Goal: Check status: Check status

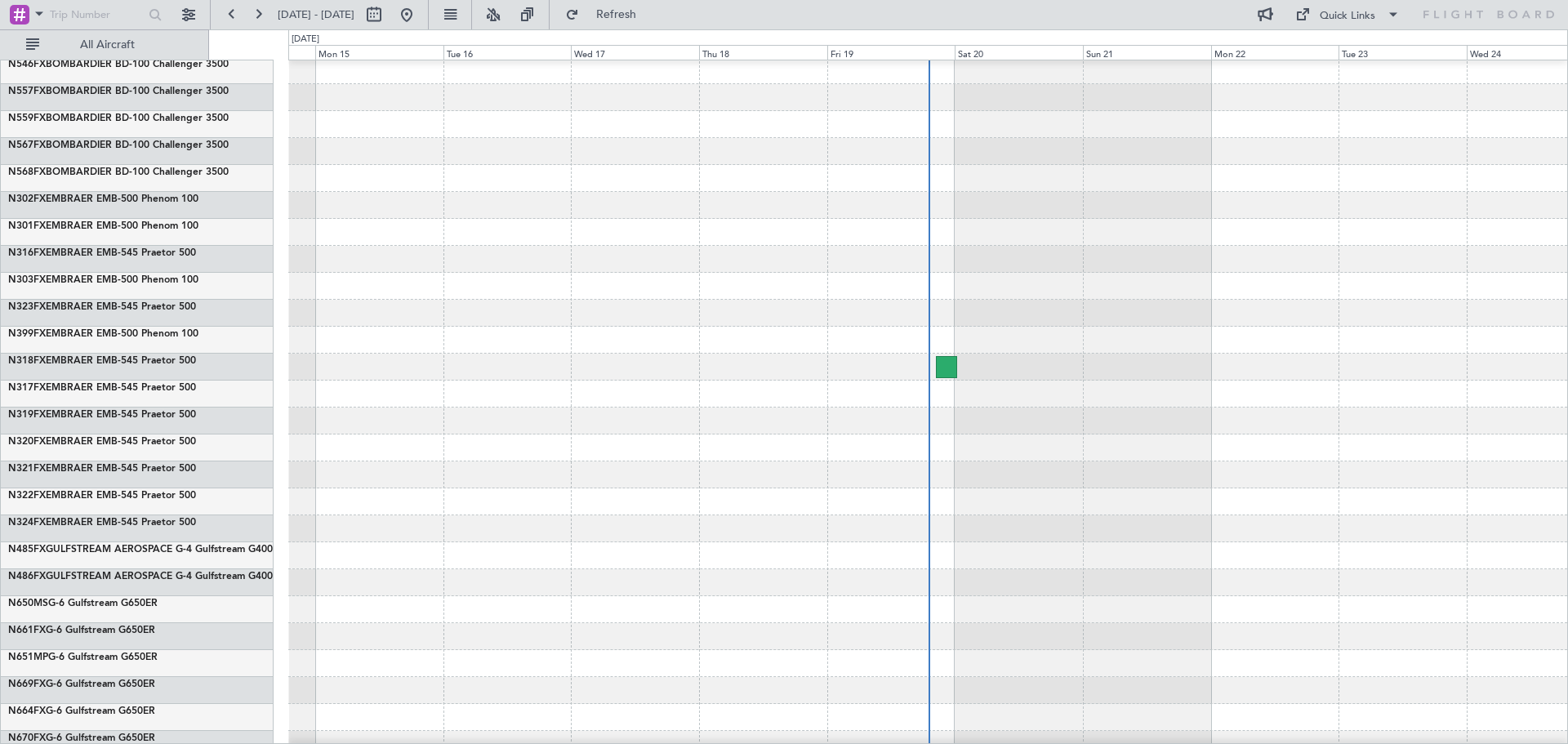
scroll to position [49, 0]
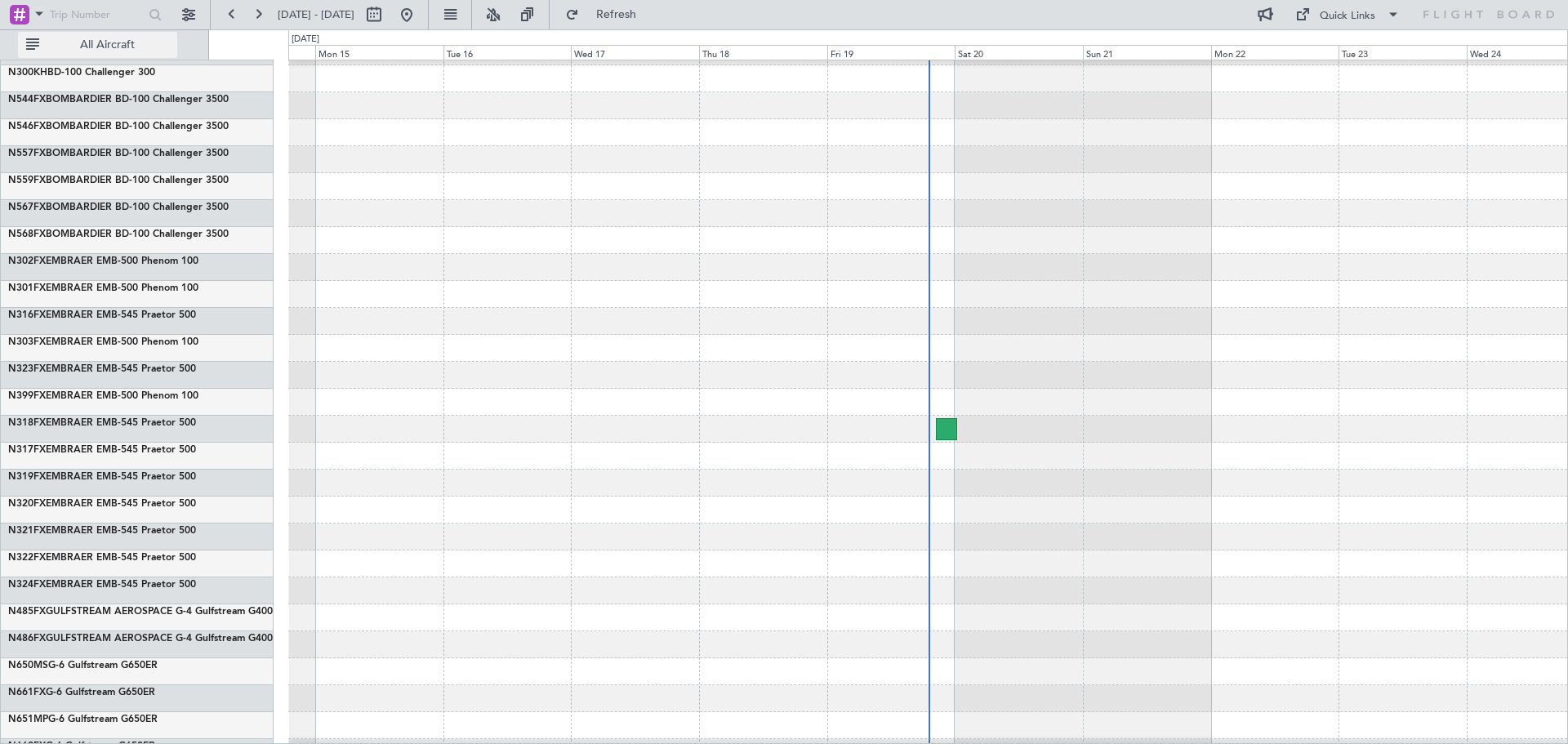
click at [86, 43] on span "All Aircraft" at bounding box center [107, 44] width 129 height 12
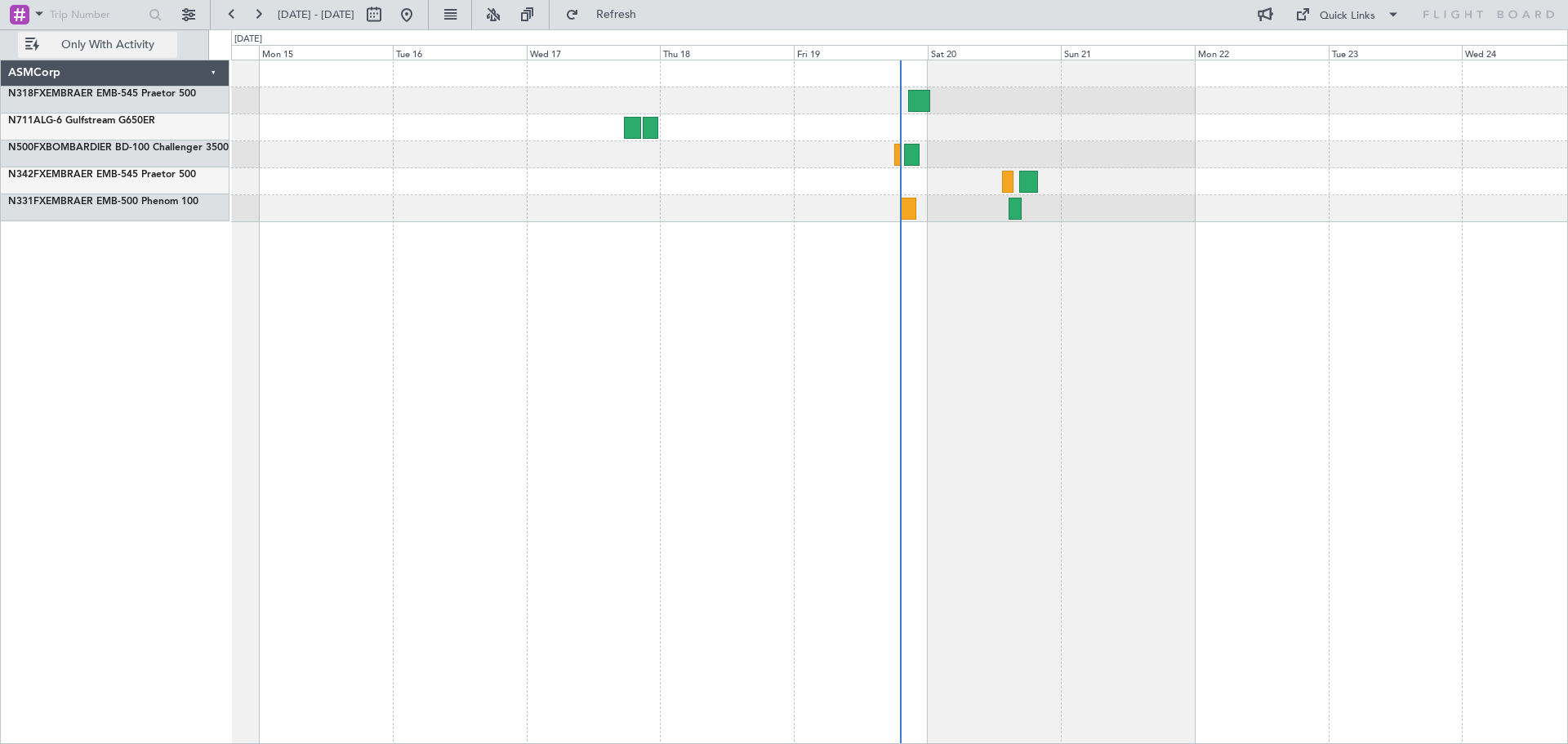
scroll to position [0, 0]
click at [237, 12] on button at bounding box center [232, 14] width 26 height 26
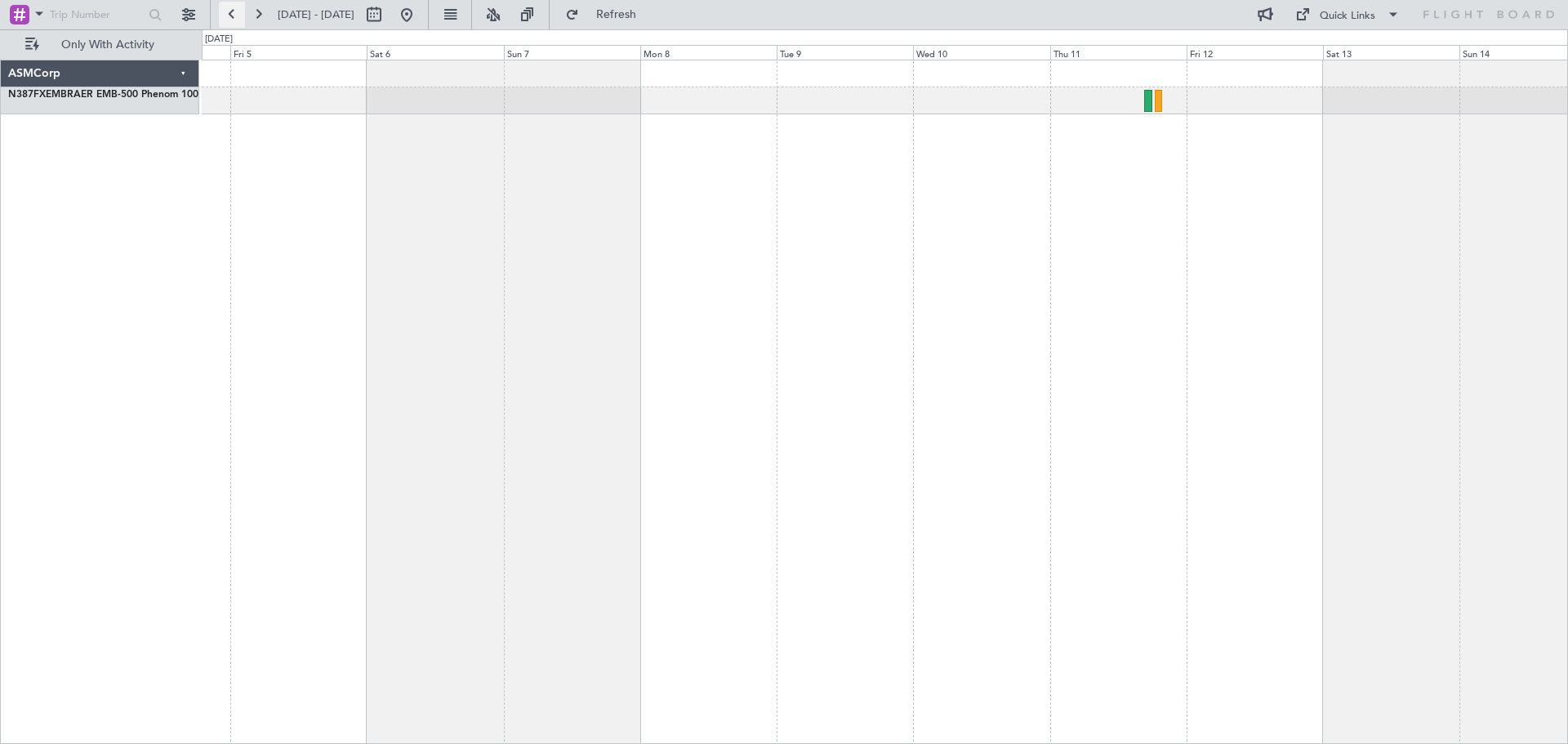
click at [238, 13] on button at bounding box center [232, 14] width 26 height 26
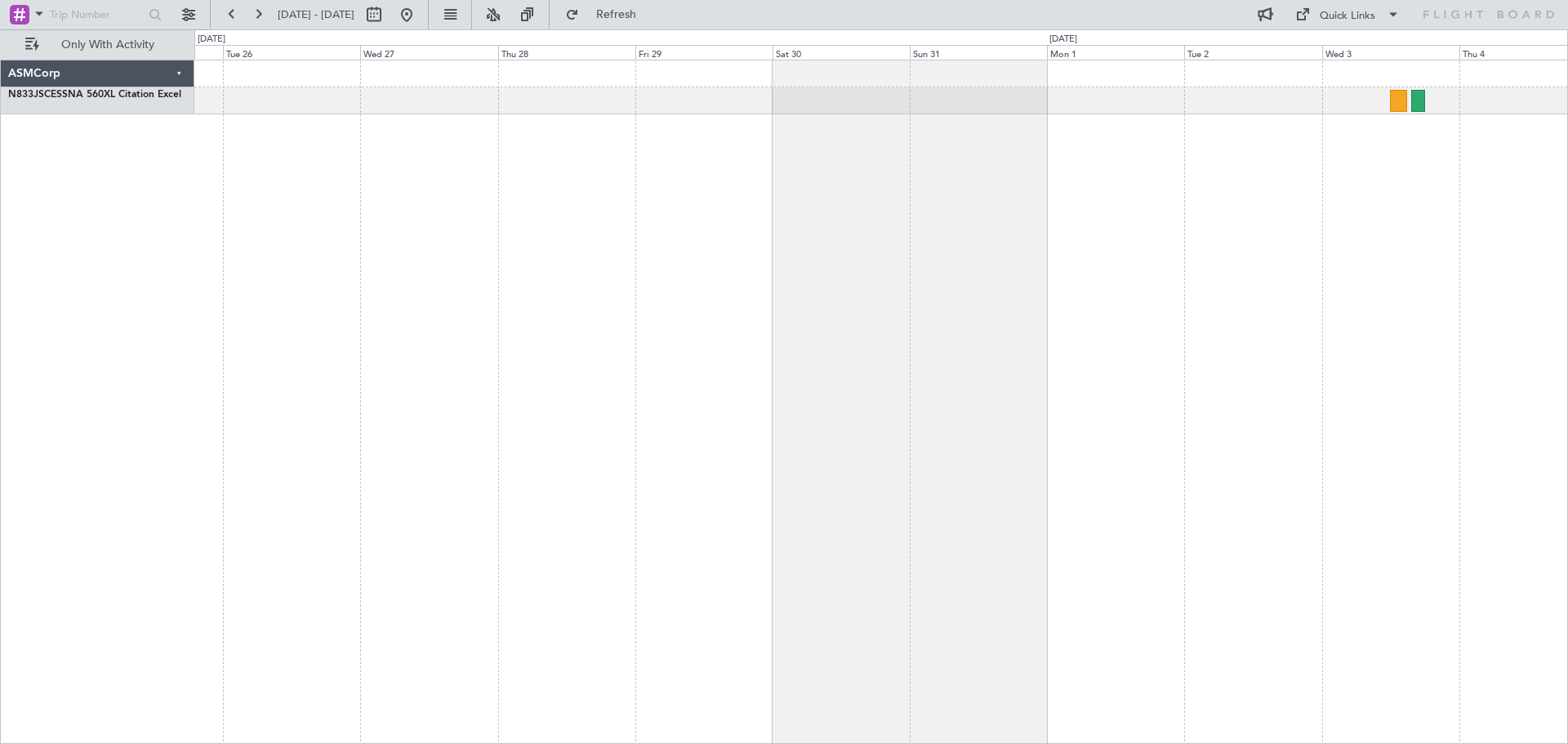
click at [43, 71] on div "ASMCorp" at bounding box center [98, 74] width 194 height 27
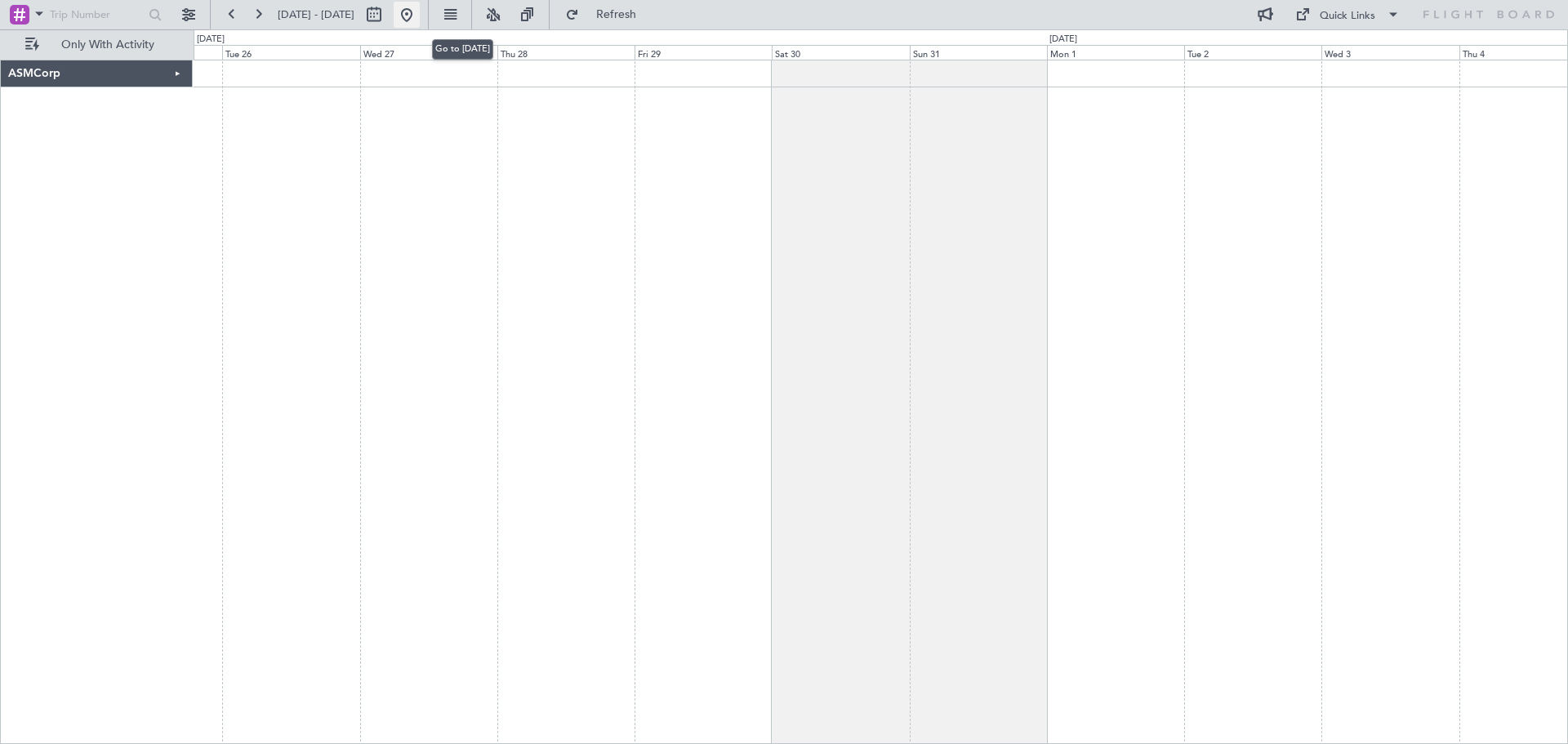
click at [420, 16] on button at bounding box center [406, 14] width 26 height 26
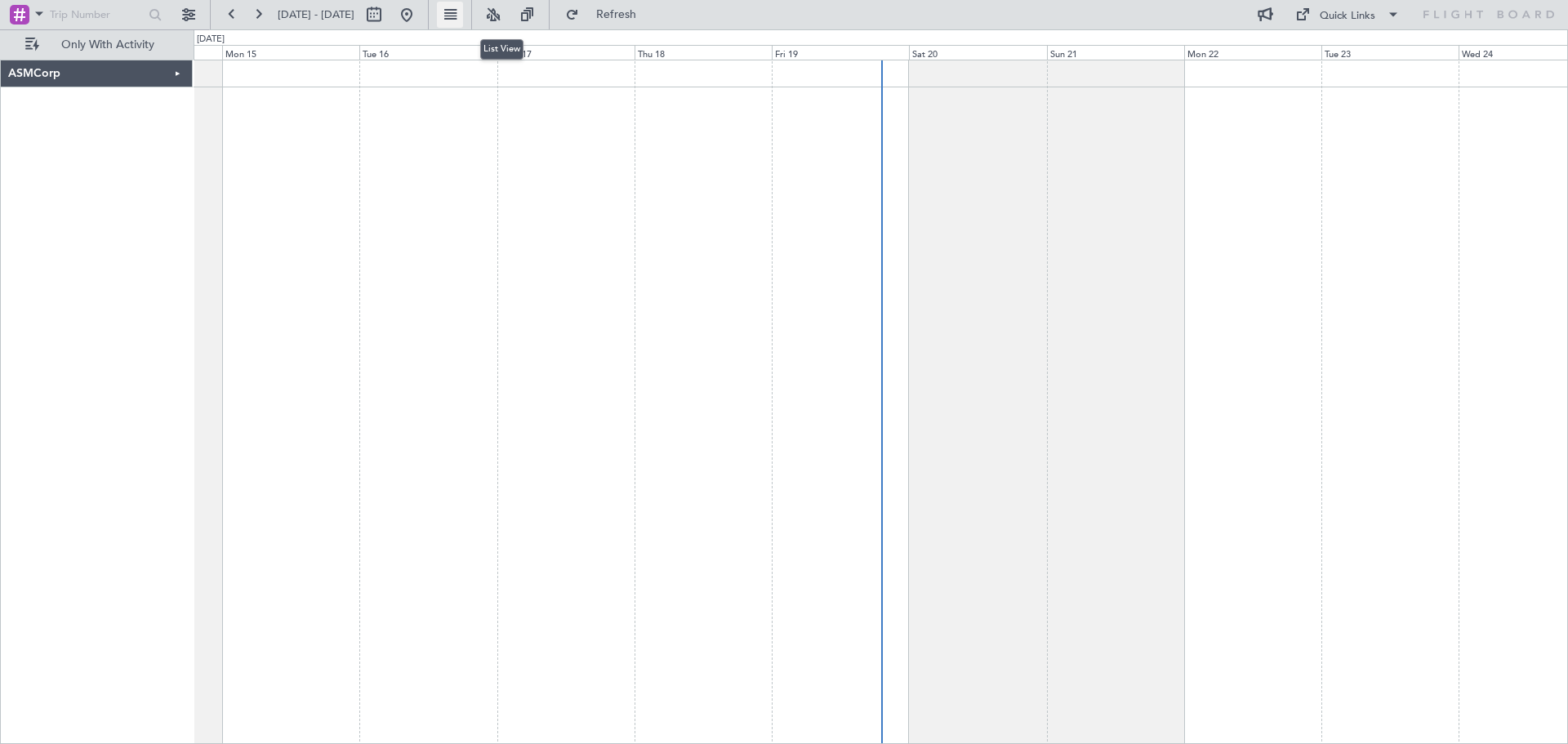
click at [464, 21] on button at bounding box center [450, 14] width 26 height 26
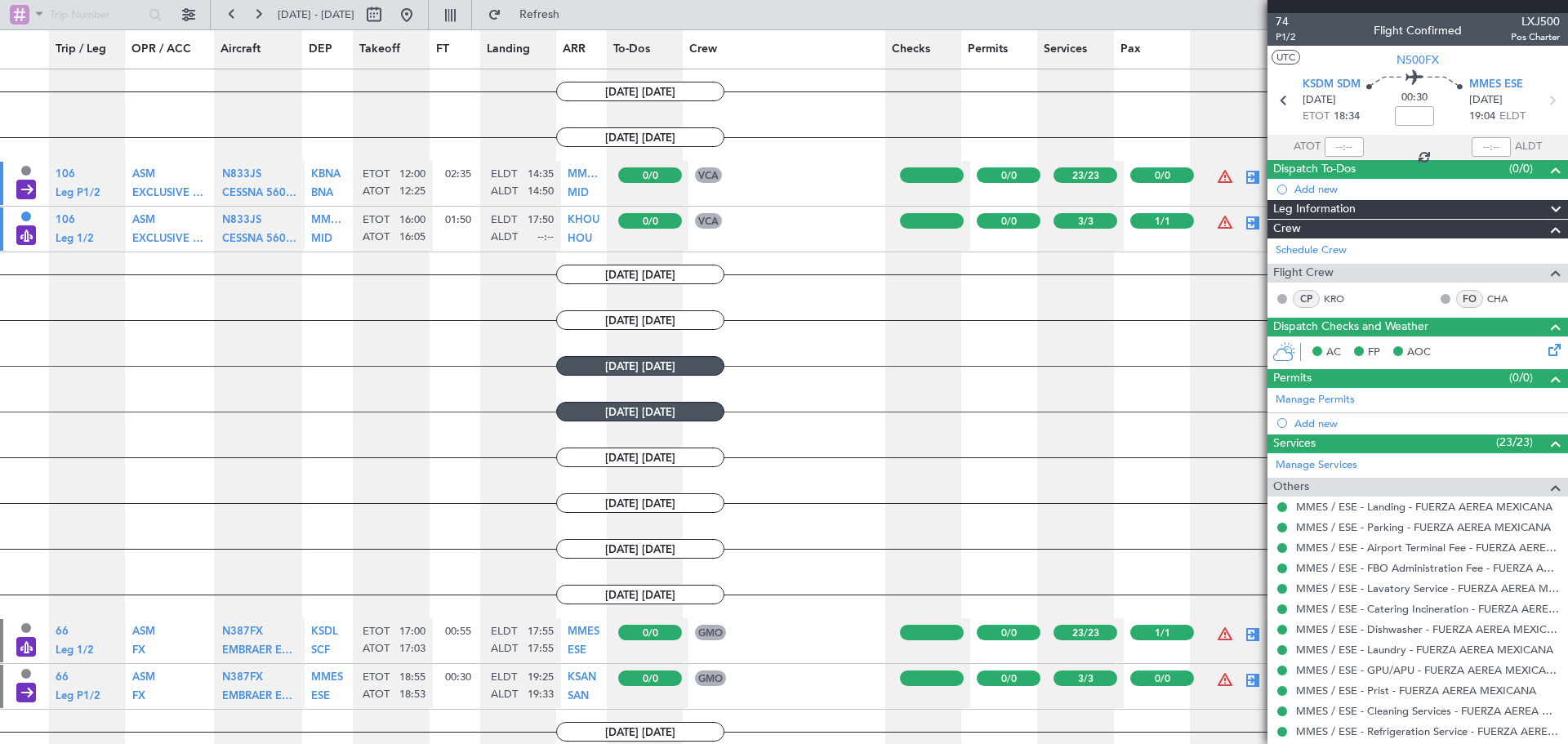
type input "17:03"
type input "17:55"
type input "1"
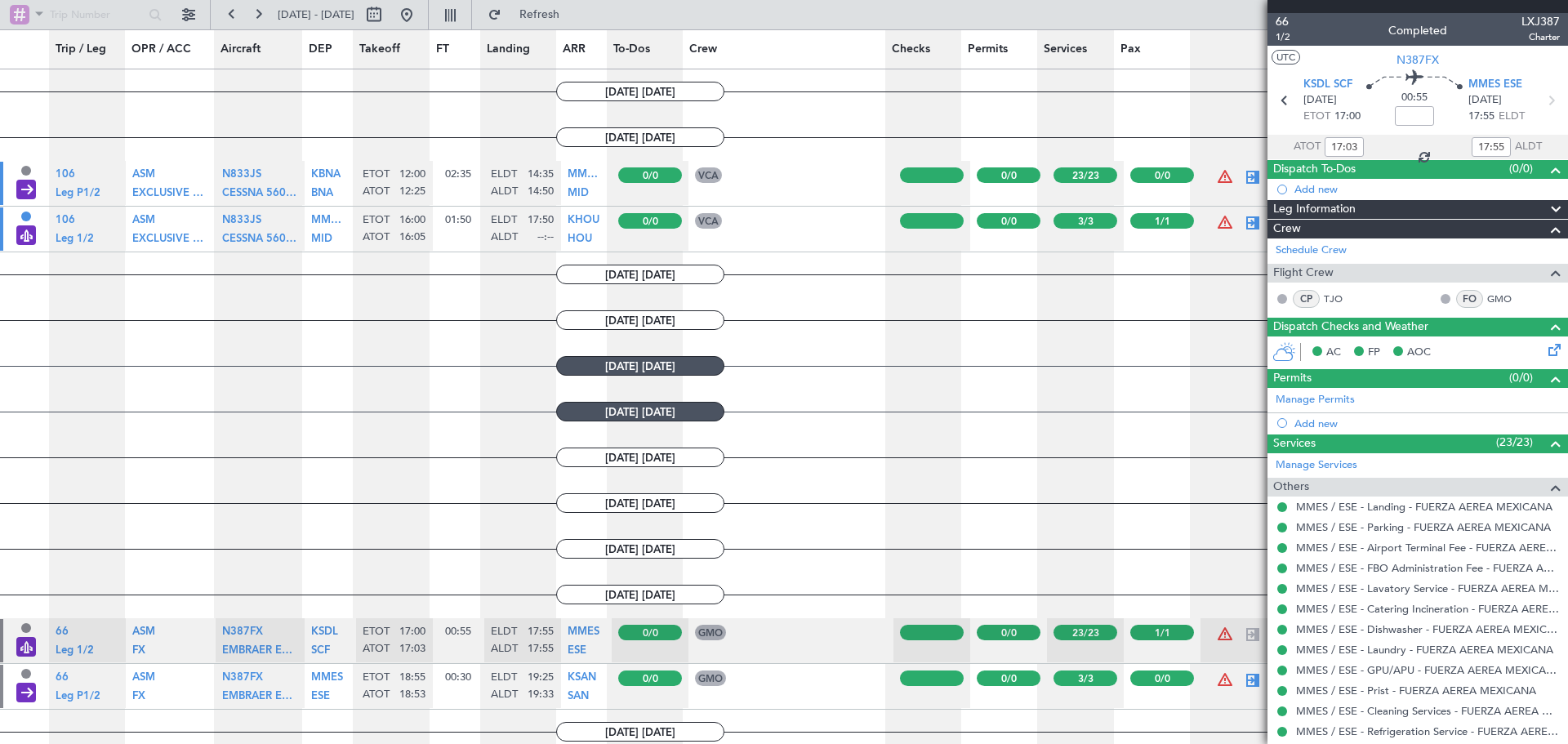
type input "12:25"
type input "14:50"
type input "0"
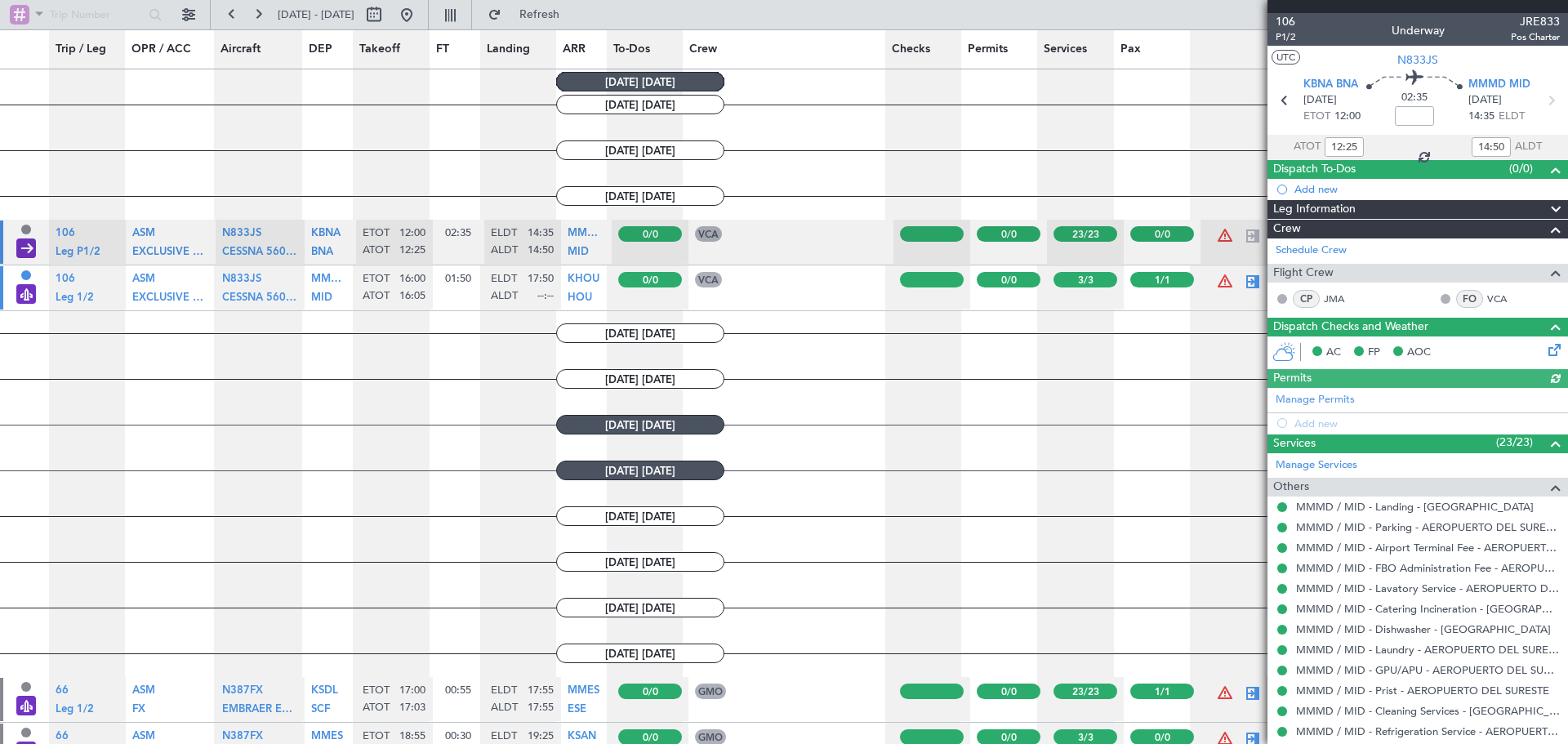
scroll to position [914, 0]
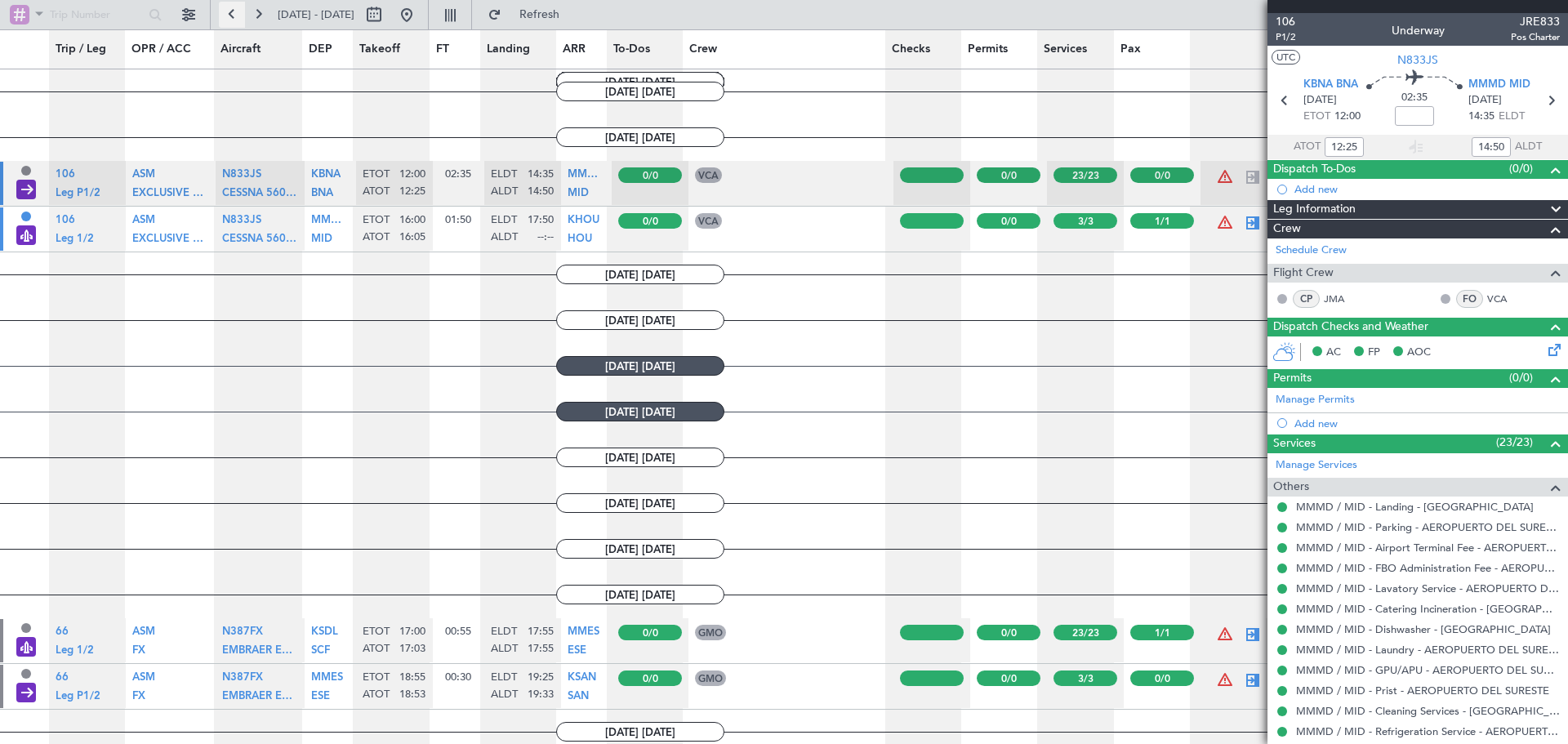
click at [225, 14] on button at bounding box center [232, 14] width 26 height 26
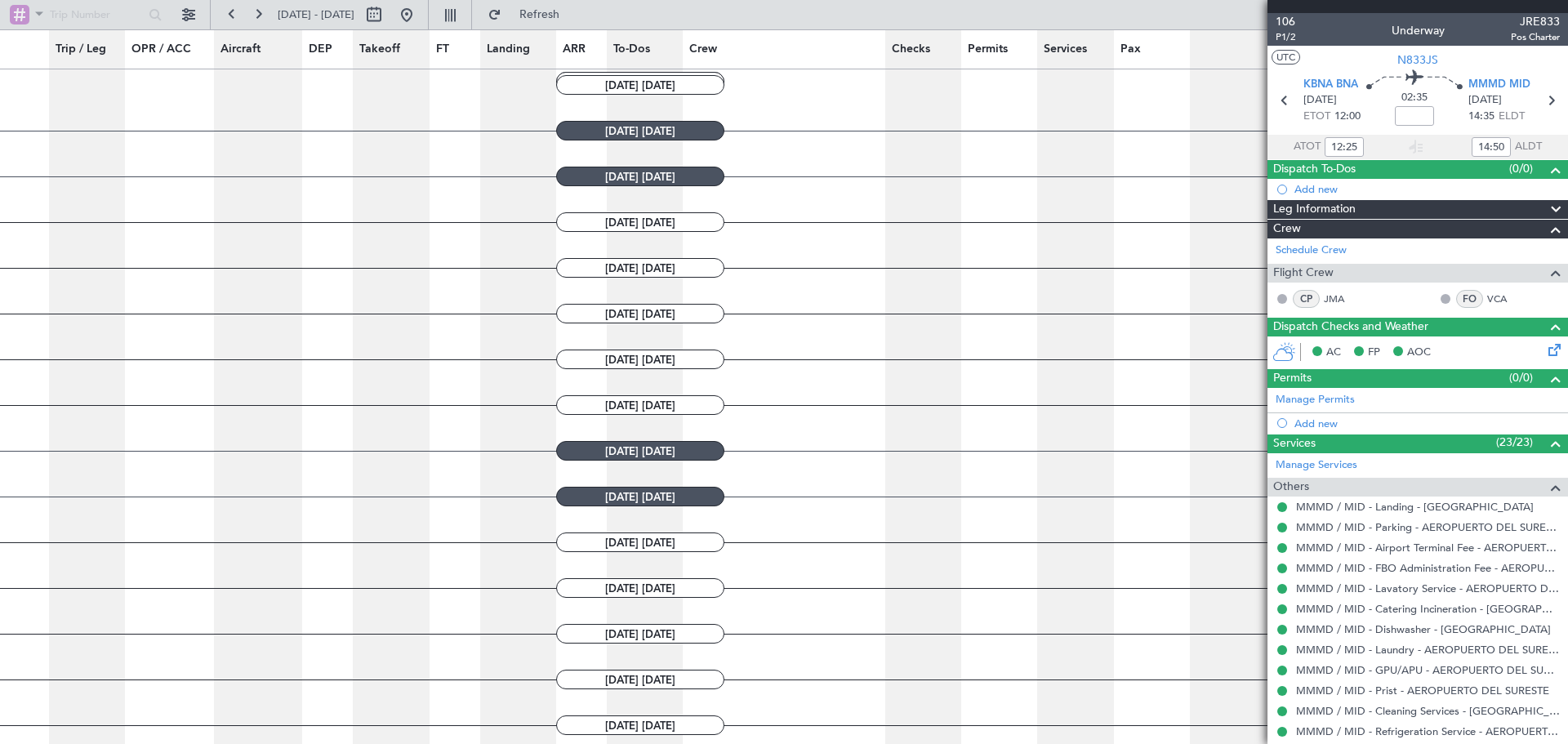
scroll to position [91, 0]
